Goal: Task Accomplishment & Management: Manage account settings

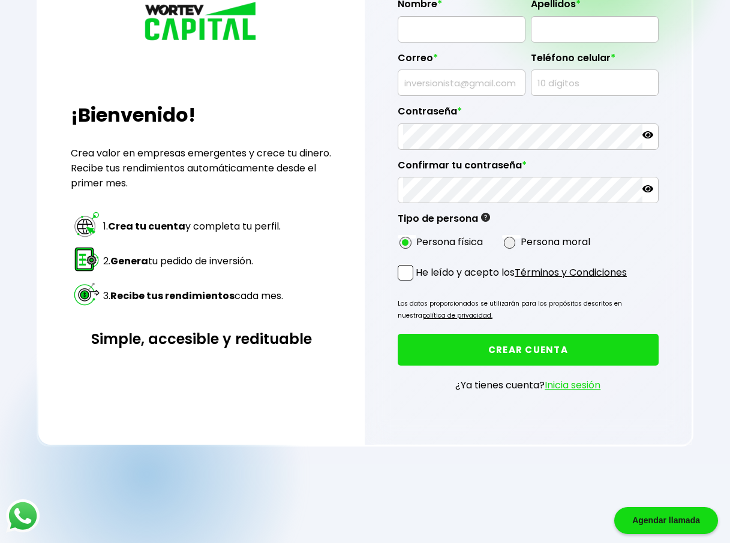
scroll to position [180, 0]
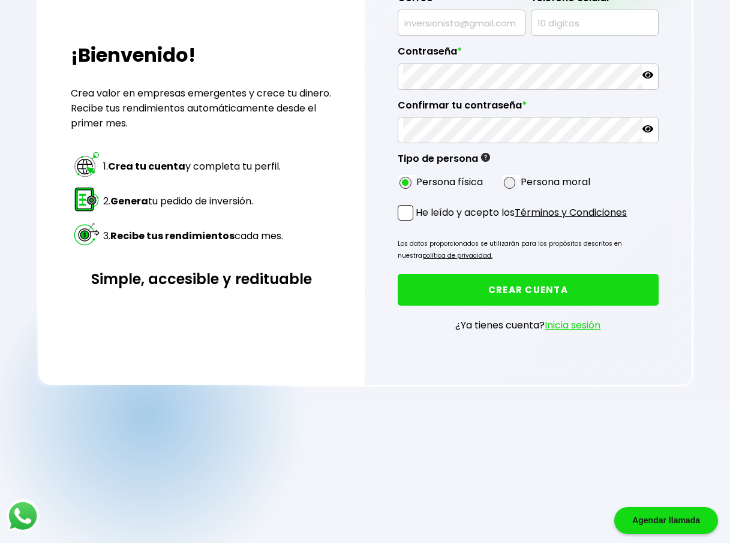
click at [572, 273] on link "Inicia sesión" at bounding box center [572, 325] width 56 height 14
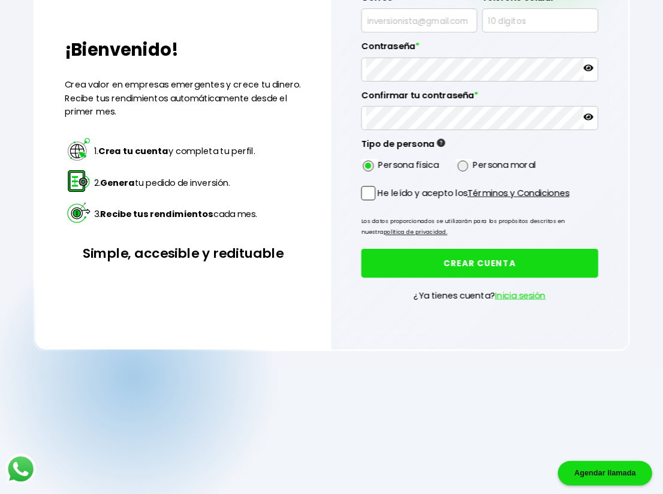
scroll to position [60, 0]
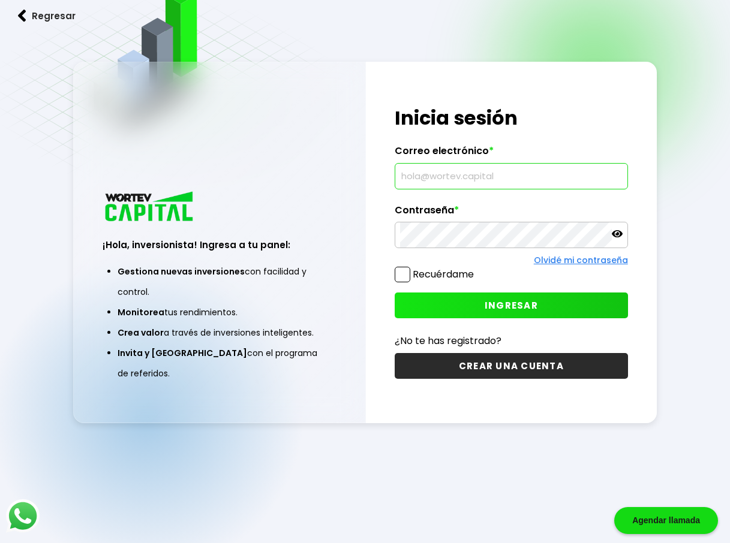
click at [464, 179] on input "text" at bounding box center [511, 176] width 222 height 25
type input "[EMAIL_ADDRESS][DOMAIN_NAME]"
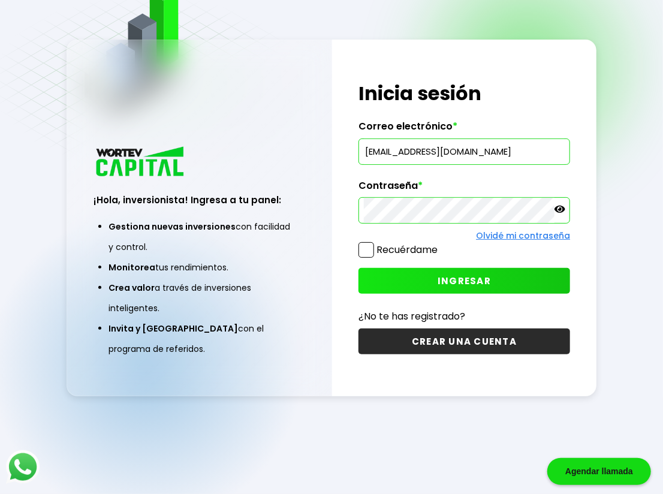
click at [490, 273] on span "INGRESAR" at bounding box center [464, 281] width 53 height 13
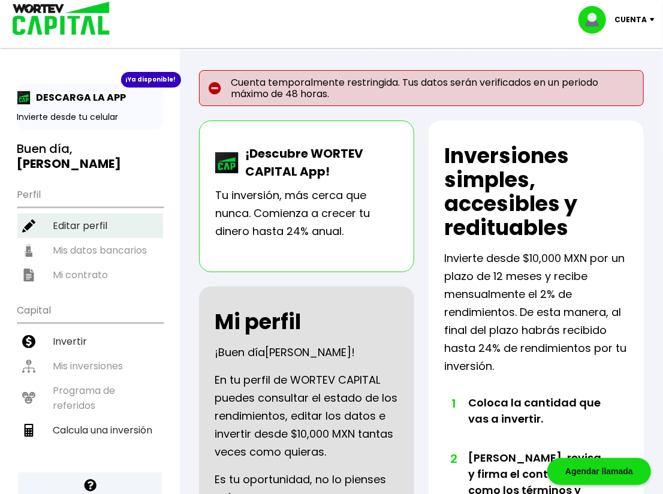
click at [81, 213] on li "Editar perfil" at bounding box center [90, 225] width 146 height 25
select select "Mujer"
select select "Bachillerato"
select select "VE"
select select "BBVA Bancomer"
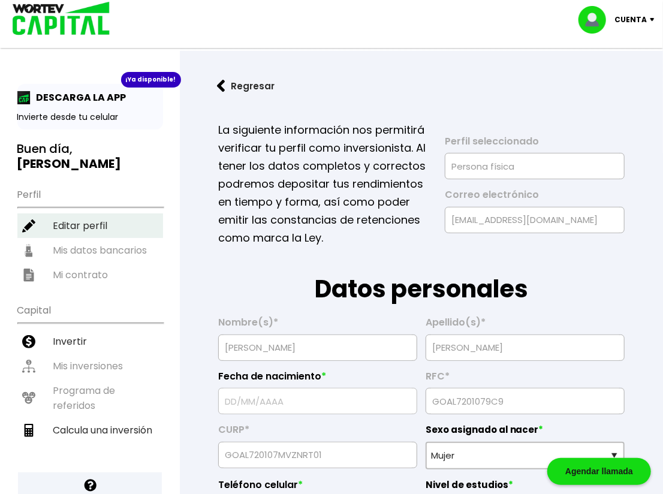
type input "[DATE]"
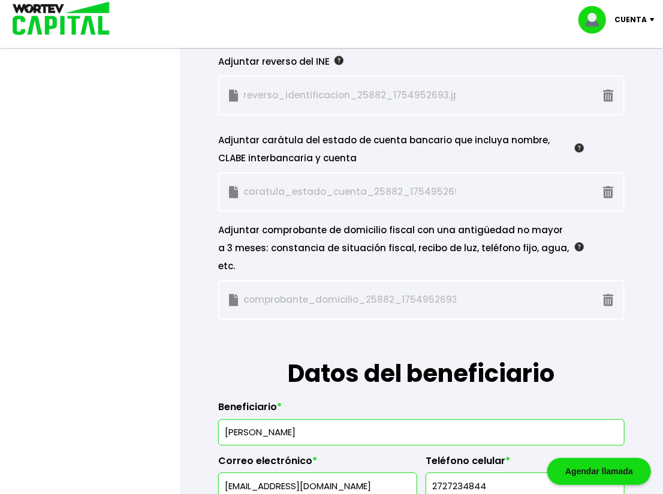
scroll to position [1307, 0]
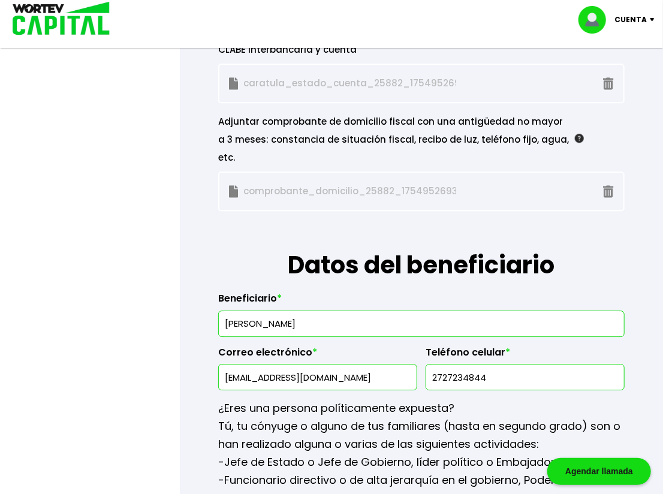
click at [283, 273] on input "[PERSON_NAME]" at bounding box center [422, 323] width 396 height 25
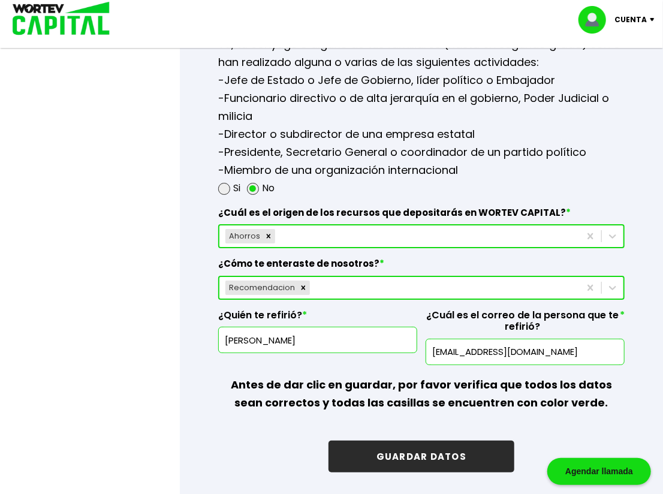
scroll to position [1798, 0]
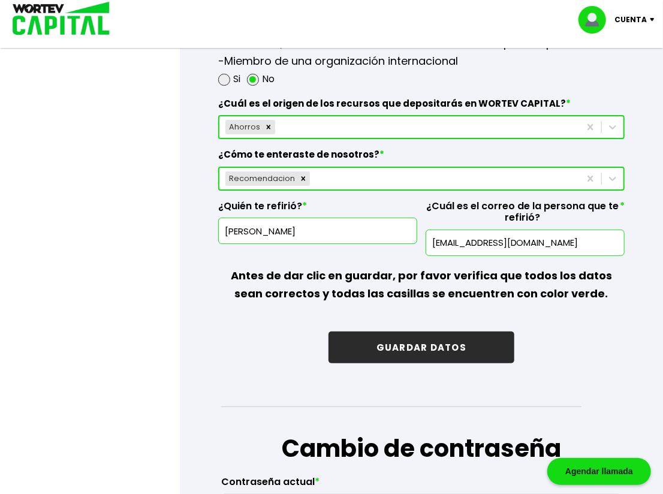
type input "[PERSON_NAME]"
click at [466, 273] on button "GUARDAR DATOS" at bounding box center [422, 347] width 186 height 32
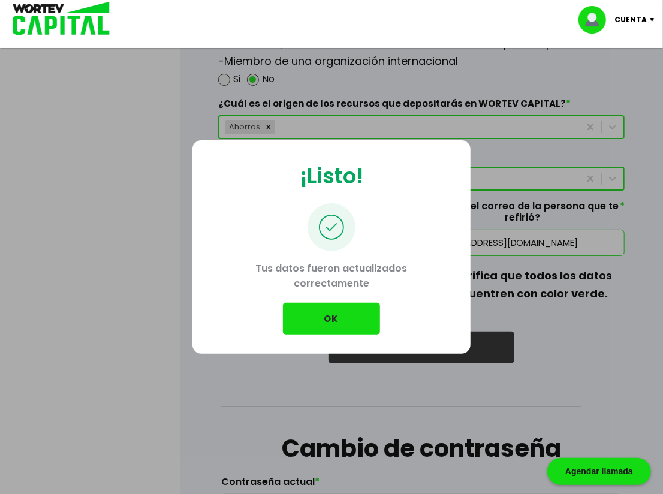
click at [340, 273] on button "OK" at bounding box center [331, 319] width 97 height 32
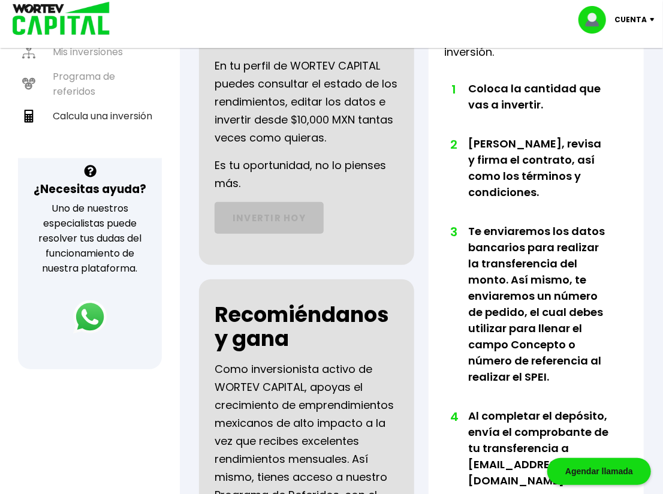
scroll to position [260, 0]
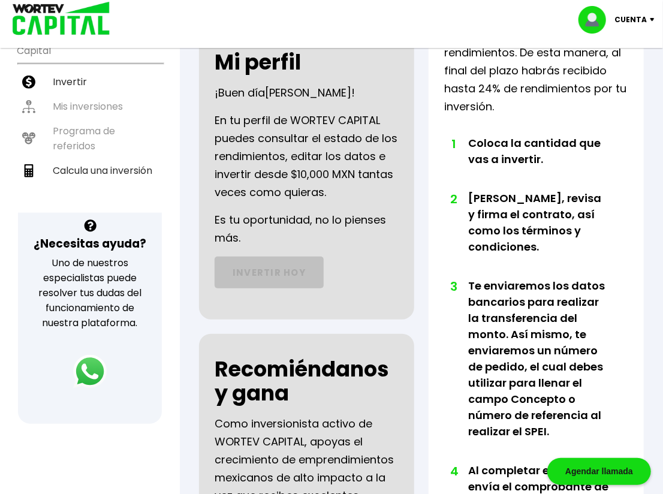
click at [649, 15] on div "Cuenta" at bounding box center [620, 20] width 85 height 28
click at [627, 75] on li "Cerrar sesión" at bounding box center [618, 80] width 96 height 25
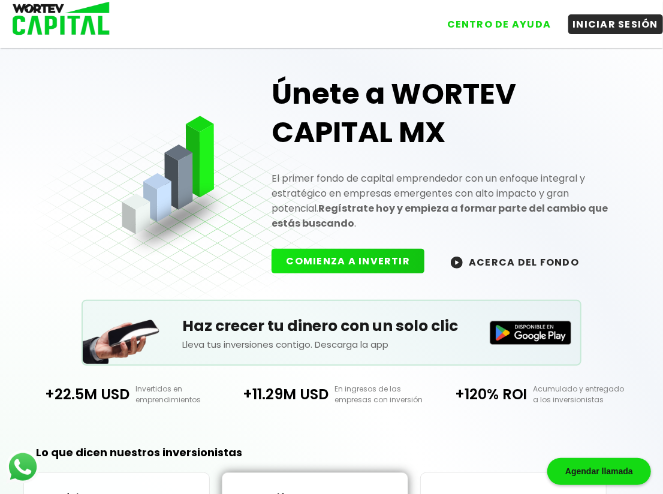
click at [592, 101] on h1 "Únete a WORTEV CAPITAL MX" at bounding box center [451, 113] width 358 height 77
